Goal: Task Accomplishment & Management: Use online tool/utility

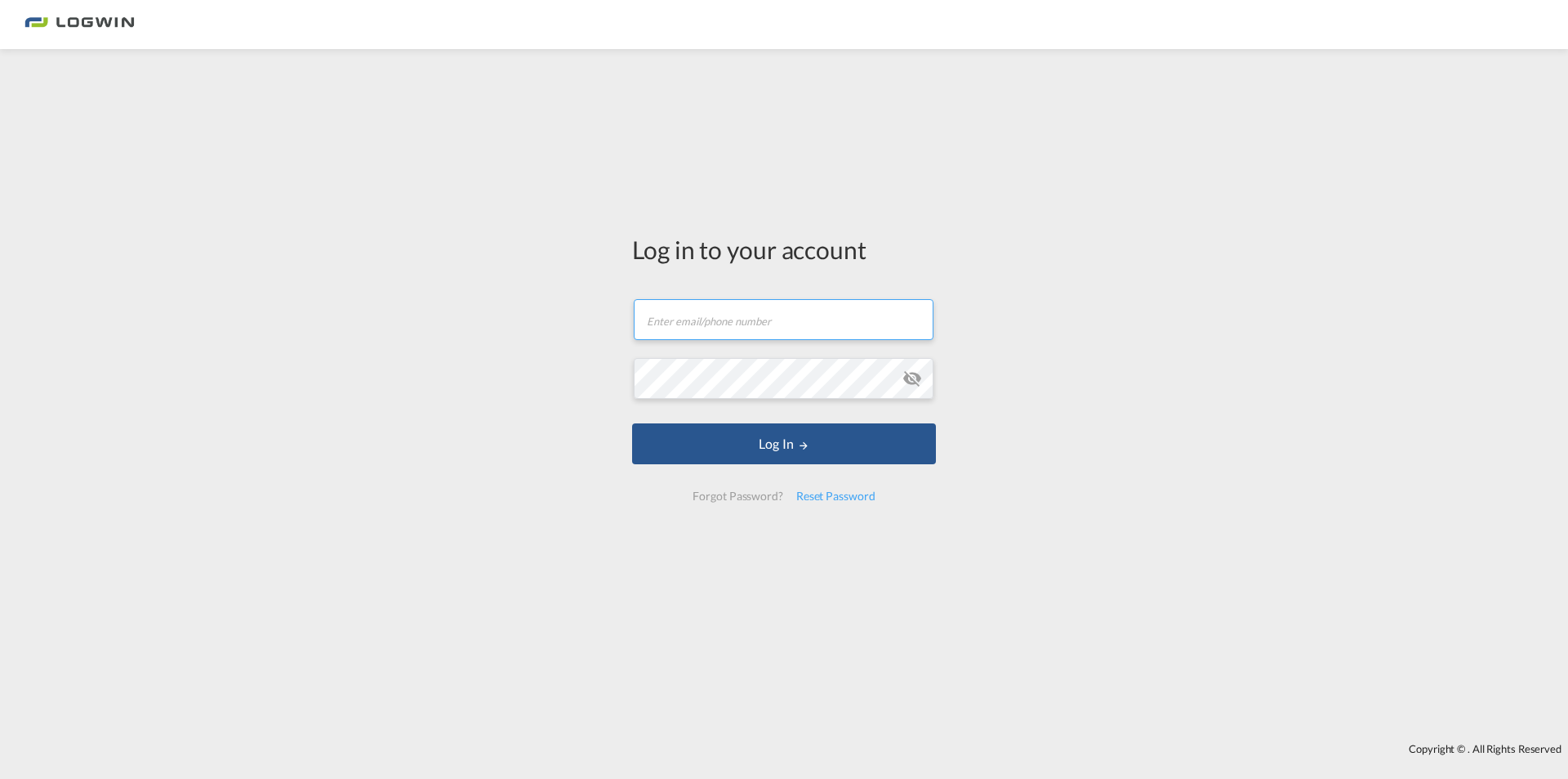
click at [691, 312] on input "text" at bounding box center [784, 319] width 300 height 41
paste input "[PERSON_NAME][EMAIL_ADDRESS][DOMAIN_NAME]"
type input "[PERSON_NAME][EMAIL_ADDRESS][DOMAIN_NAME]"
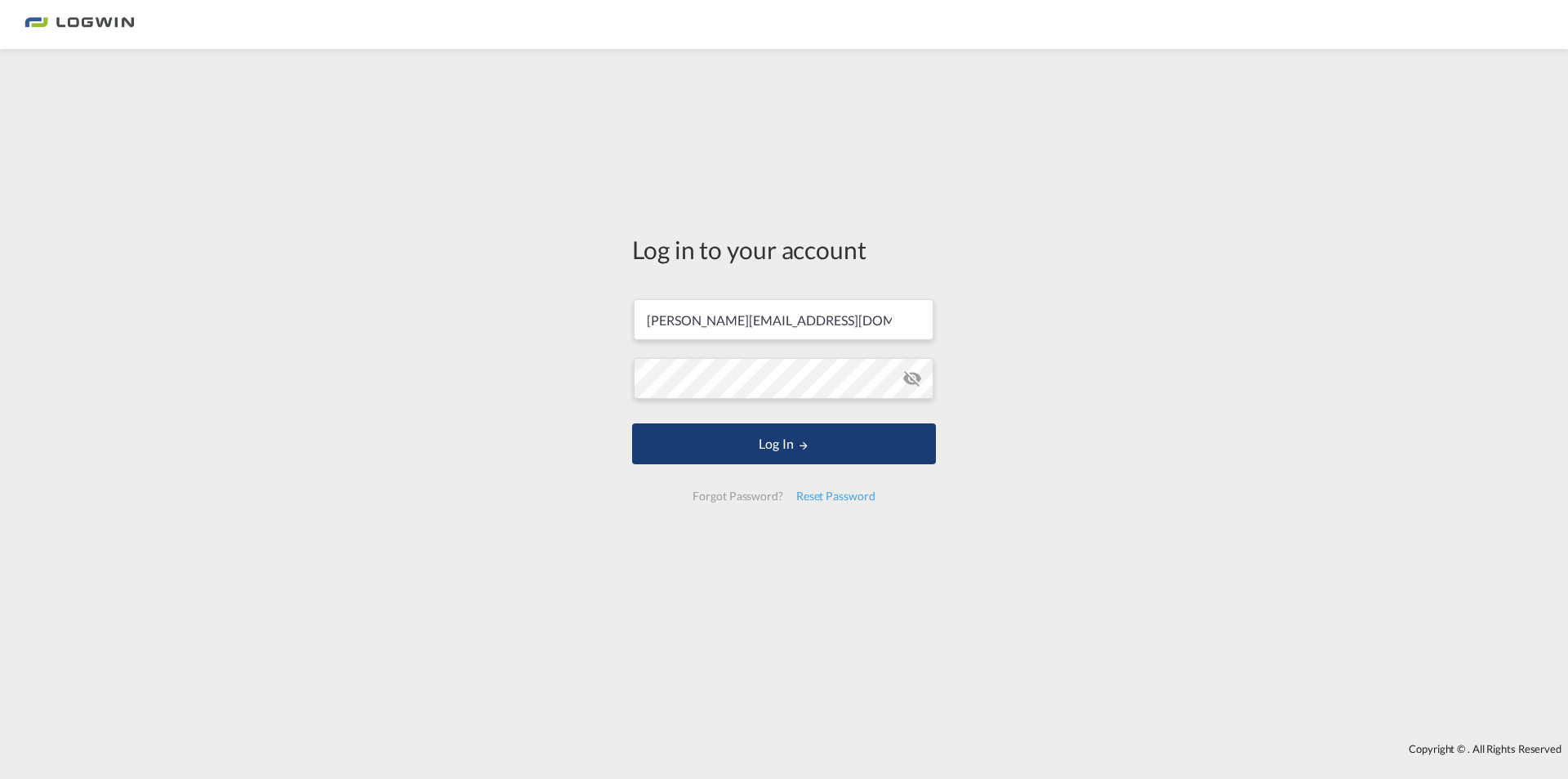
click at [742, 461] on button "Log In" at bounding box center [784, 443] width 304 height 41
